Goal: Transaction & Acquisition: Register for event/course

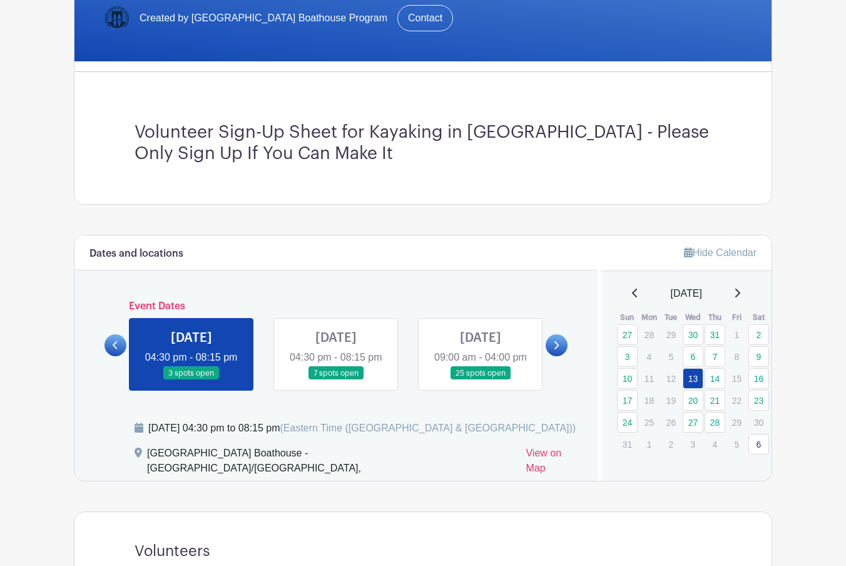
scroll to position [298, 0]
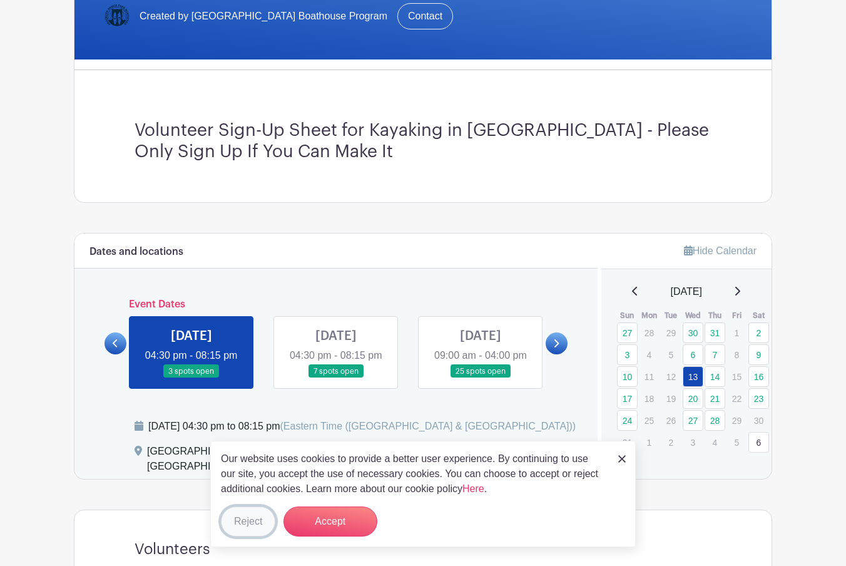
click at [255, 528] on button "Reject" at bounding box center [248, 521] width 54 height 30
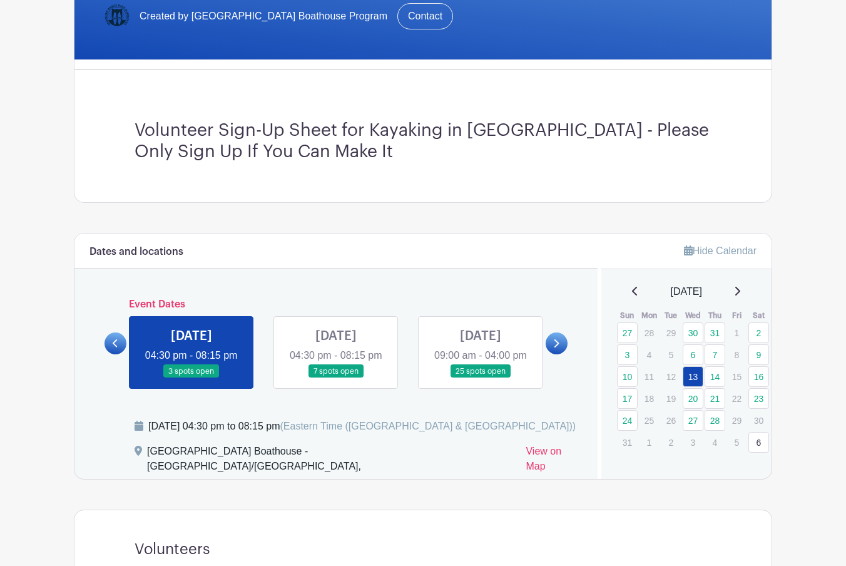
click at [191, 378] on link at bounding box center [191, 378] width 0 height 0
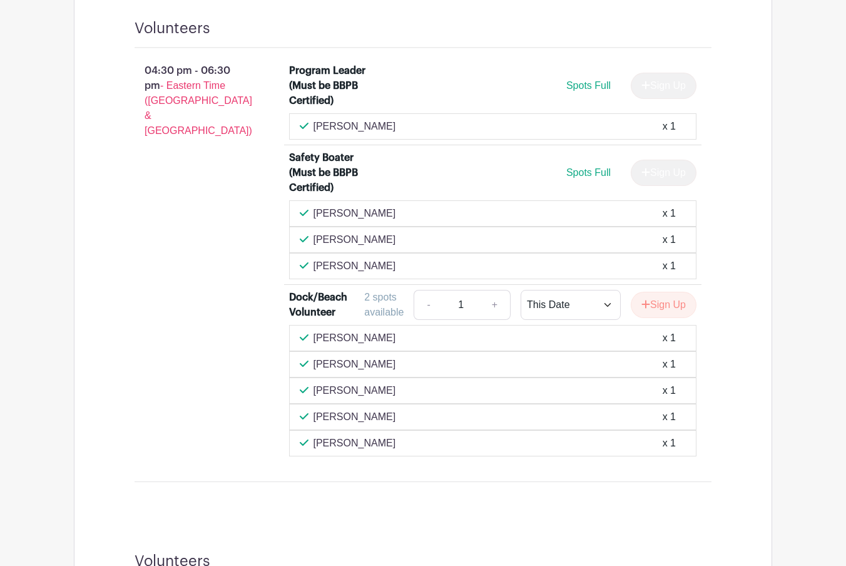
scroll to position [823, 0]
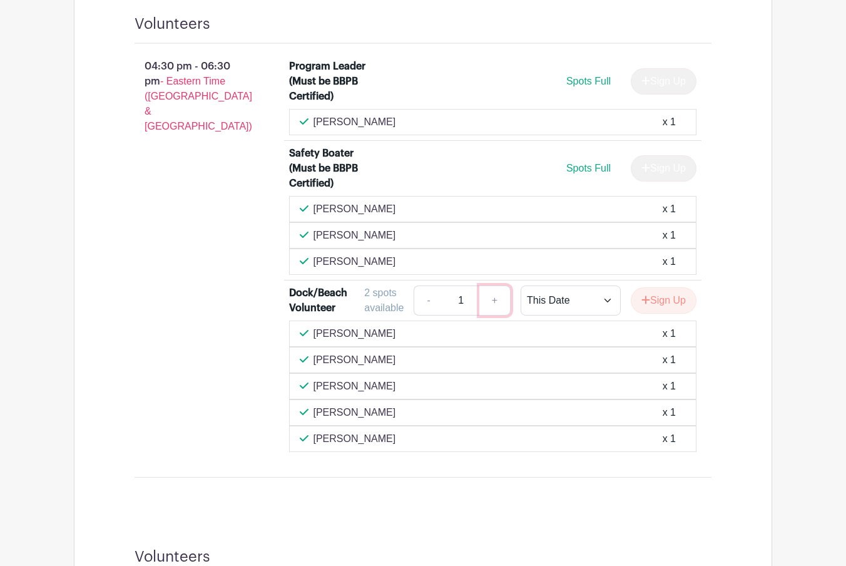
click at [490, 302] on link "+" at bounding box center [494, 300] width 31 height 30
click at [417, 305] on link "-" at bounding box center [428, 300] width 29 height 30
type input "1"
click at [668, 308] on button "Sign Up" at bounding box center [664, 300] width 66 height 26
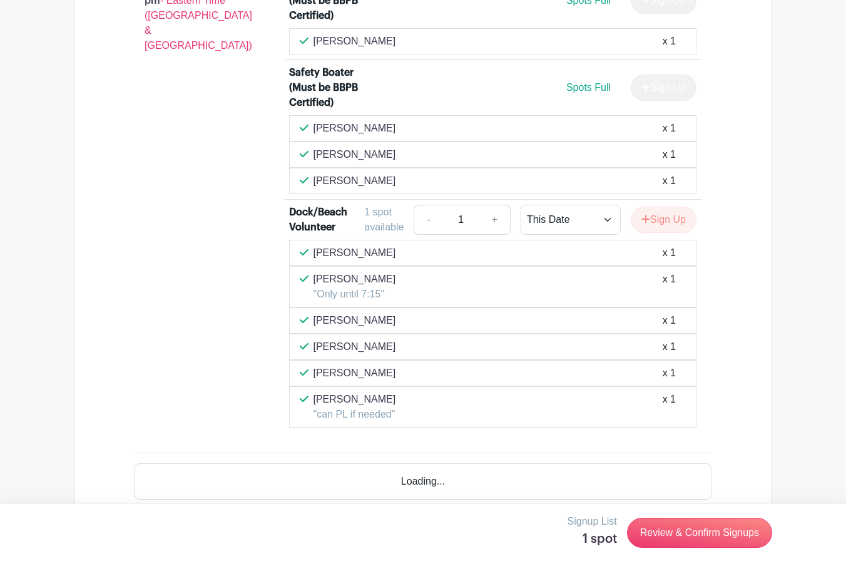
scroll to position [1447, 0]
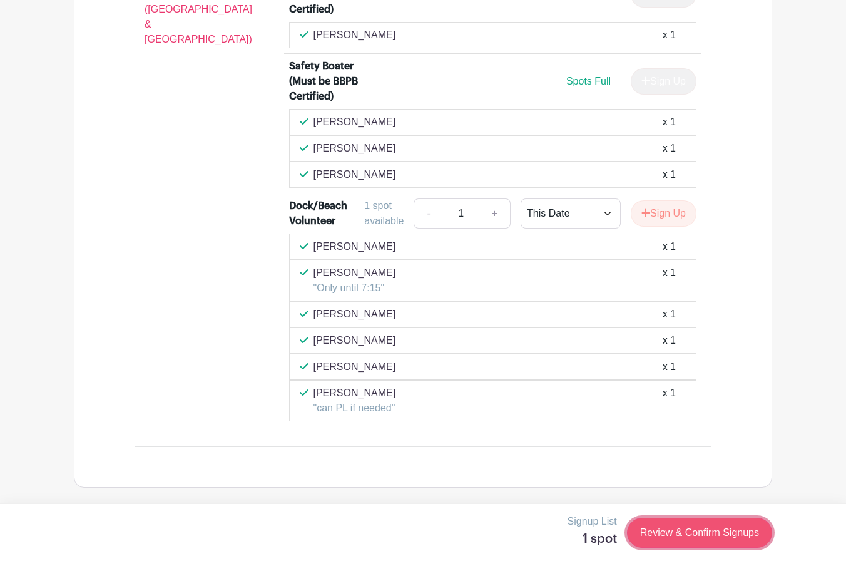
click at [649, 528] on link "Review & Confirm Signups" at bounding box center [699, 532] width 145 height 30
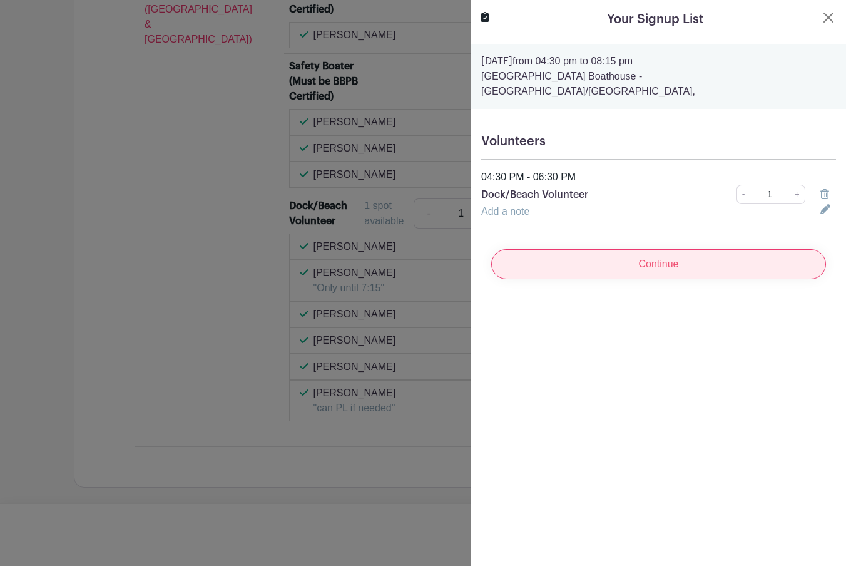
click at [670, 251] on input "Continue" at bounding box center [658, 264] width 335 height 30
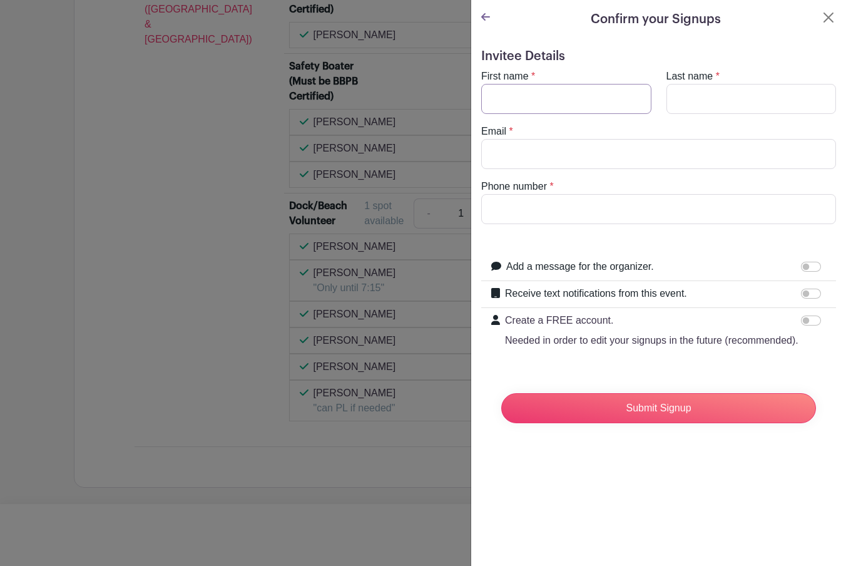
click at [540, 103] on input "First name" at bounding box center [566, 99] width 170 height 30
type input "[PERSON_NAME]"
type input "[EMAIL_ADDRESS][DOMAIN_NAME]"
type input "9176225017"
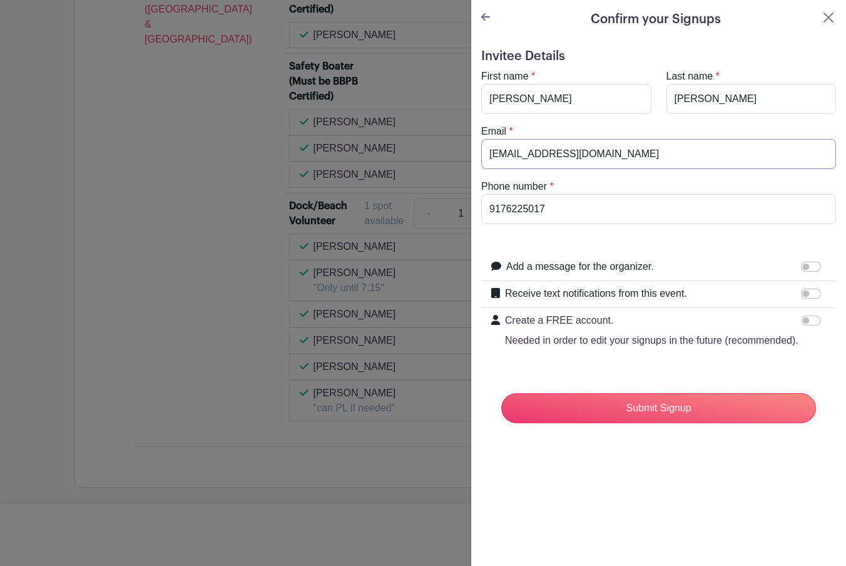
drag, startPoint x: 614, startPoint y: 161, endPoint x: 459, endPoint y: 148, distance: 155.1
click at [460, 517] on div "Signup List 1 spot Review & Confirm Signups Confirm your Signups Invitee Detail…" at bounding box center [423, 517] width 698 height 0
type input "[EMAIL_ADDRESS][DOMAIN_NAME]"
drag, startPoint x: 563, startPoint y: 204, endPoint x: 467, endPoint y: 201, distance: 95.8
click at [467, 517] on div "Signup List 1 spot Review & Confirm Signups Confirm your Signups Invitee Detail…" at bounding box center [423, 517] width 698 height 0
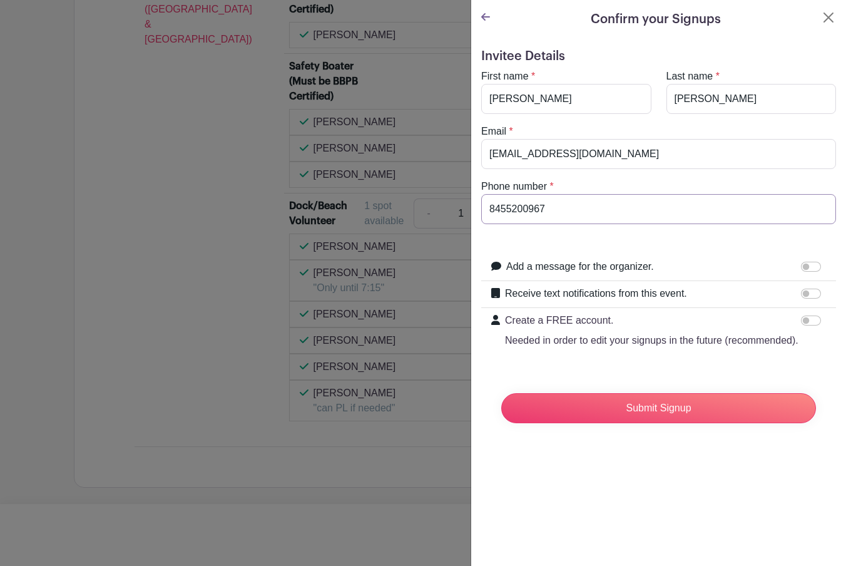
type input "8455200967"
click at [814, 292] on input "Receive text notifications from this event." at bounding box center [811, 293] width 20 height 10
checkbox input "true"
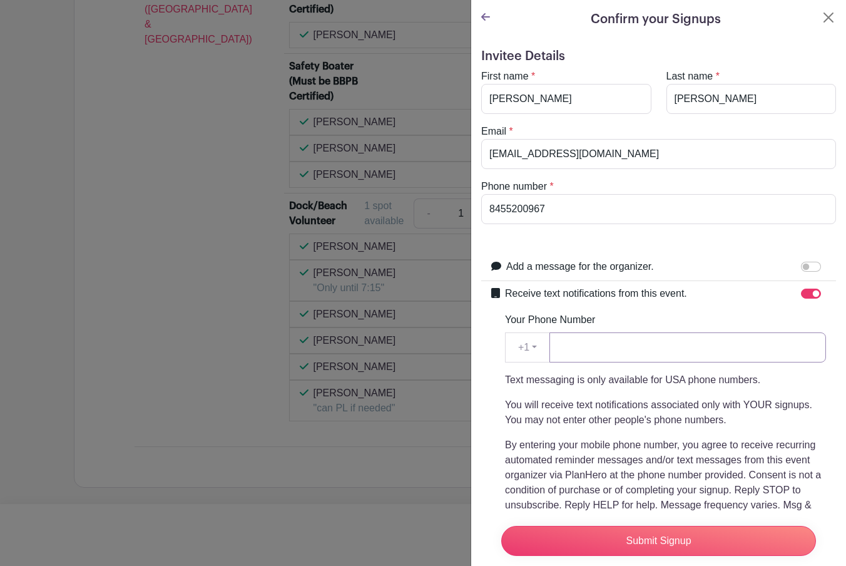
click at [648, 346] on input "Your Phone Number" at bounding box center [687, 347] width 277 height 30
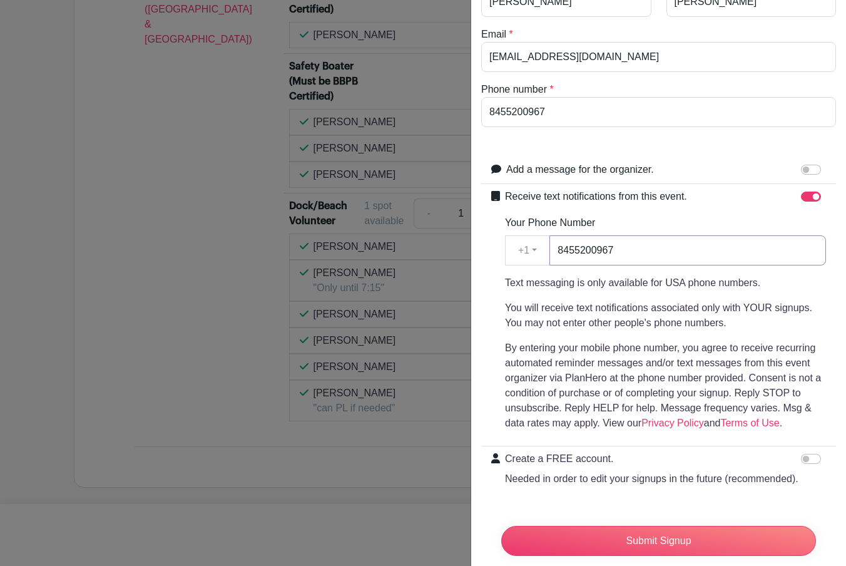
scroll to position [123, 0]
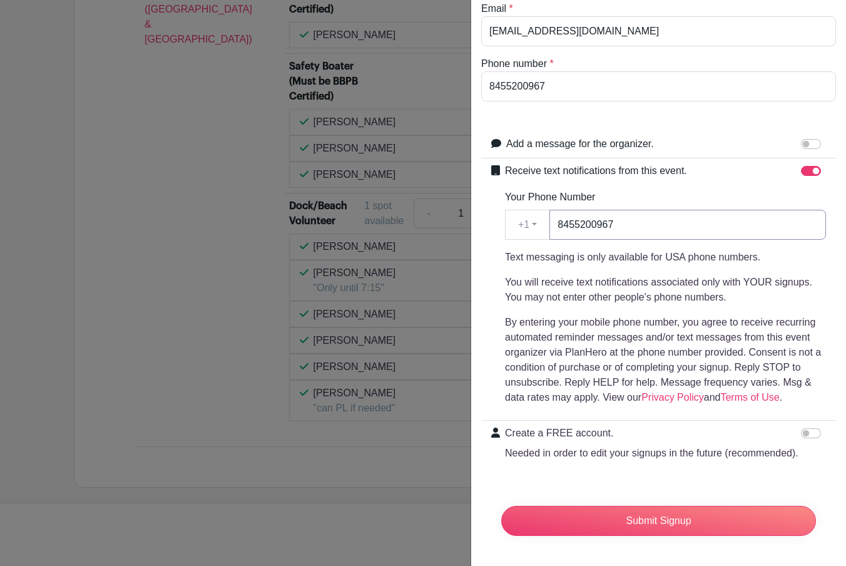
type input "8455200967"
click at [814, 429] on input "Create a FREE account. Needed in order to edit your signups in the future (reco…" at bounding box center [811, 433] width 20 height 10
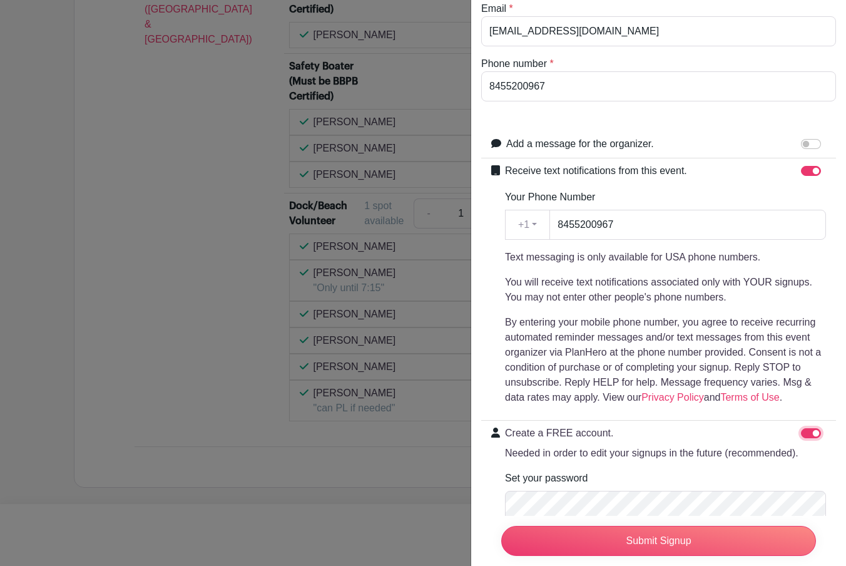
click at [805, 434] on input "Create a FREE account. Needed in order to edit your signups in the future (reco…" at bounding box center [811, 433] width 20 height 10
checkbox input "false"
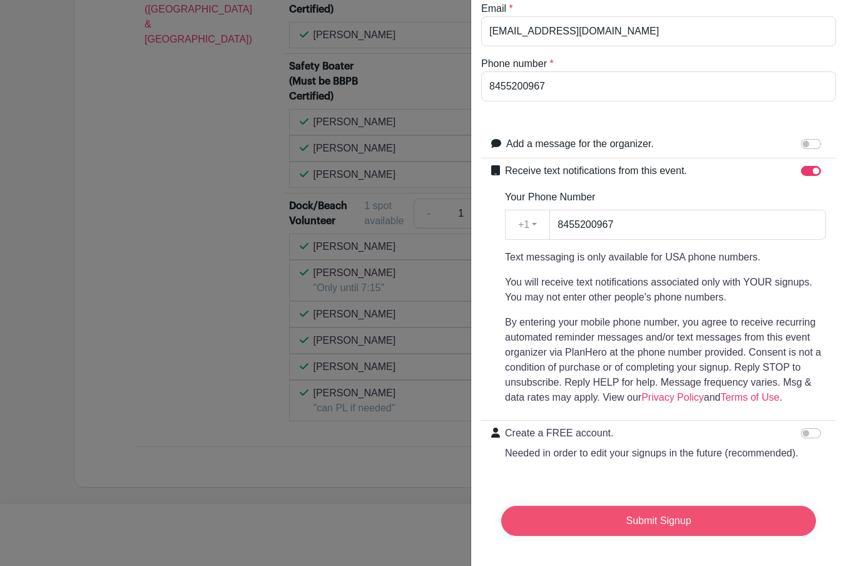
click at [703, 516] on input "Submit Signup" at bounding box center [658, 521] width 315 height 30
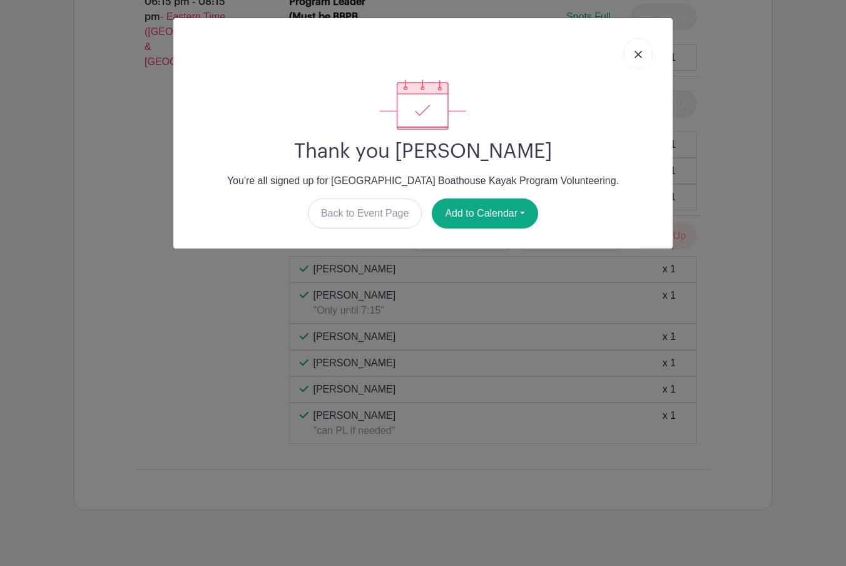
scroll to position [1473, 0]
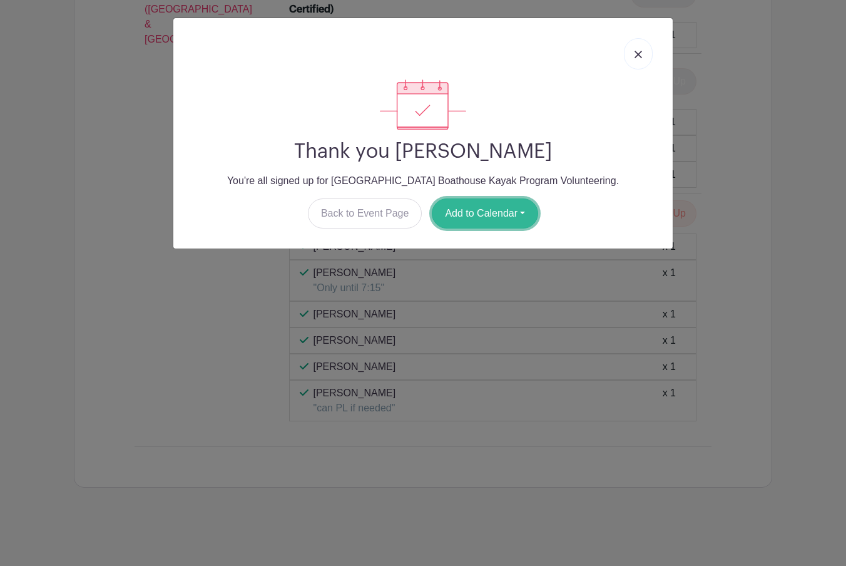
click at [513, 210] on button "Add to Calendar" at bounding box center [485, 213] width 106 height 30
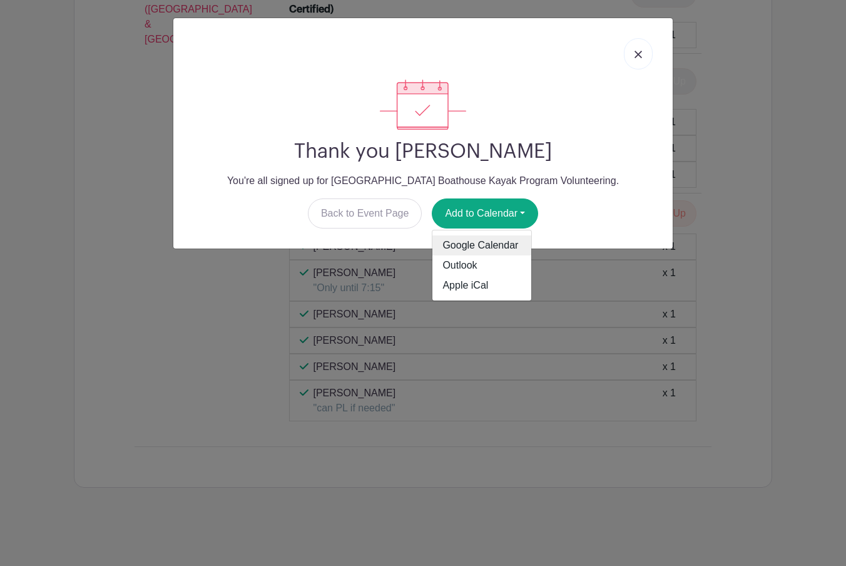
click at [486, 249] on link "Google Calendar" at bounding box center [481, 245] width 99 height 20
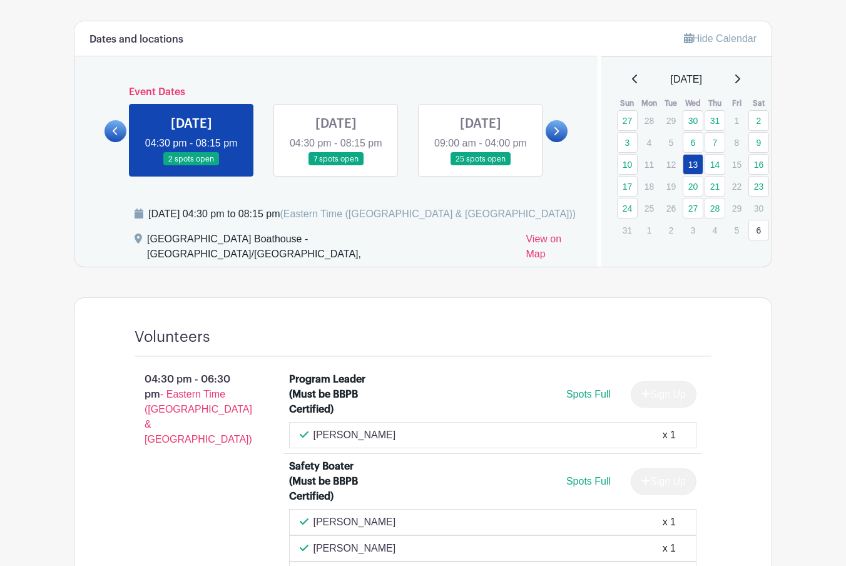
scroll to position [103, 0]
